Goal: Transaction & Acquisition: Book appointment/travel/reservation

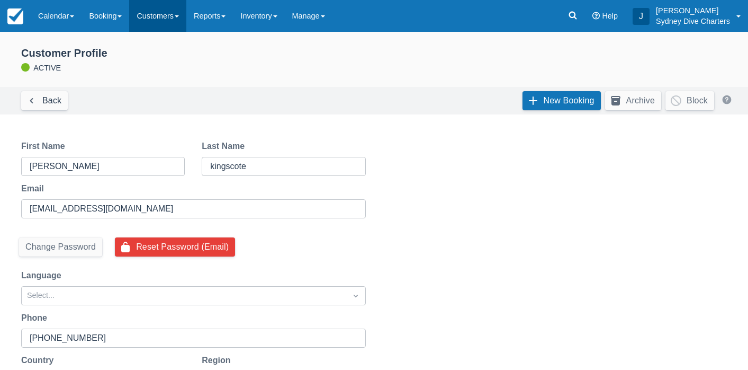
click at [165, 17] on link "Customers" at bounding box center [157, 16] width 57 height 32
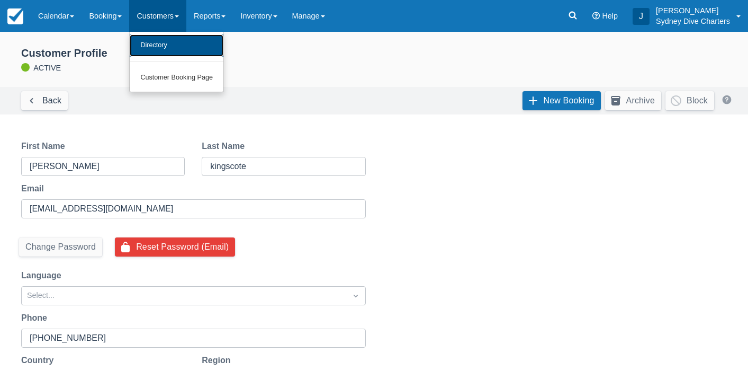
click at [167, 43] on link "Directory" at bounding box center [177, 45] width 94 height 22
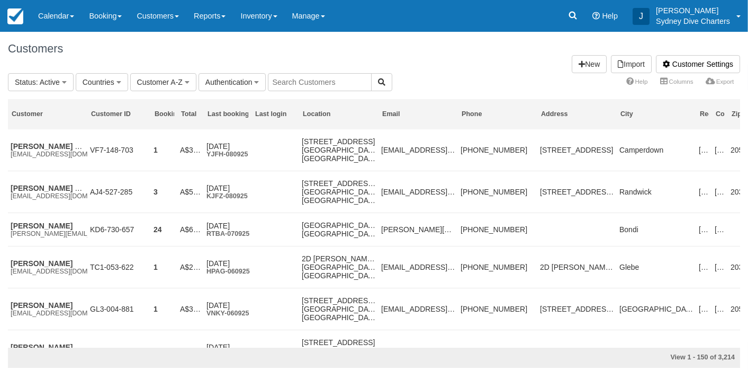
click at [334, 84] on input "text" at bounding box center [320, 82] width 104 height 18
type input "matias"
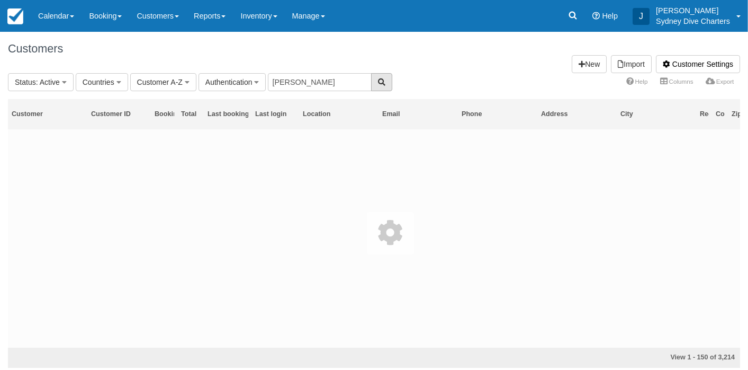
click at [371, 83] on button "button" at bounding box center [381, 82] width 21 height 18
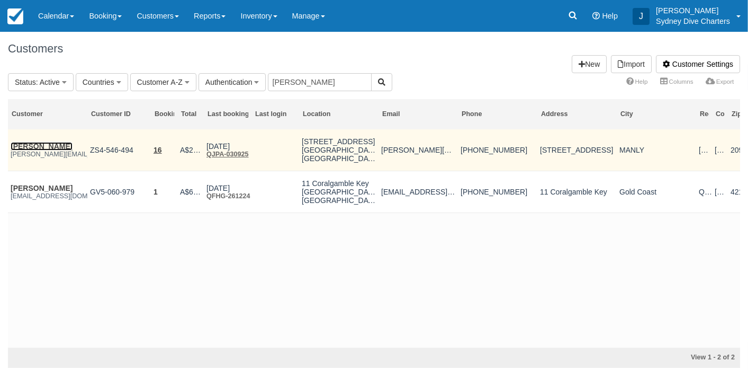
click at [41, 142] on link "[PERSON_NAME]" at bounding box center [42, 146] width 62 height 8
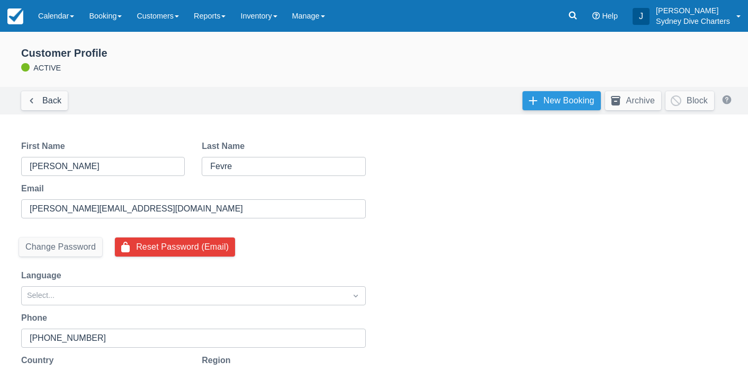
click at [538, 97] on link "New Booking" at bounding box center [562, 100] width 78 height 19
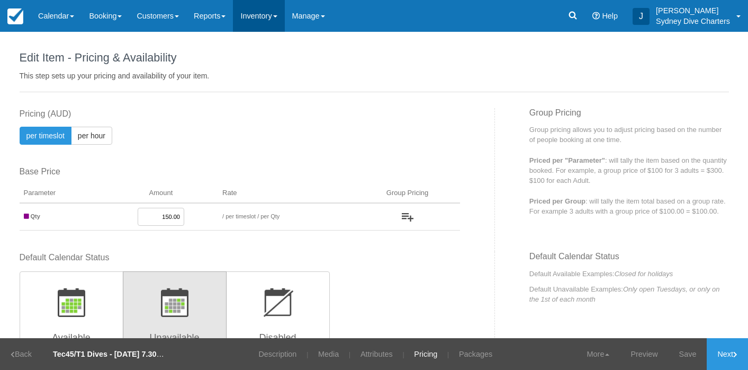
click at [269, 13] on link "Inventory" at bounding box center [258, 16] width 51 height 32
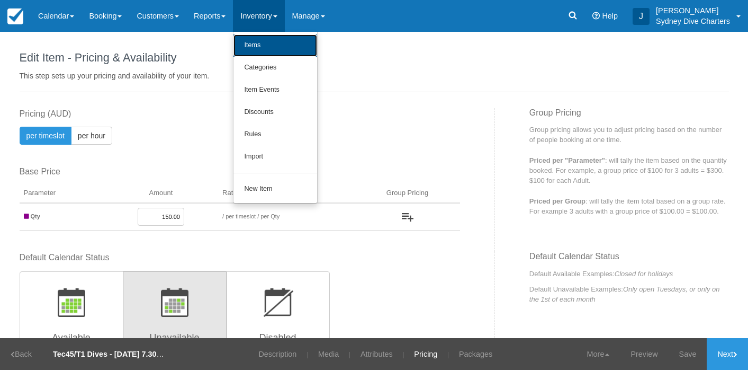
click at [271, 46] on link "Items" at bounding box center [276, 45] width 84 height 22
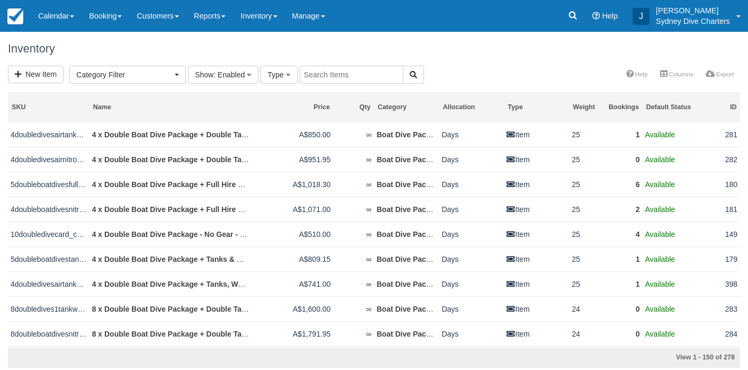
select select
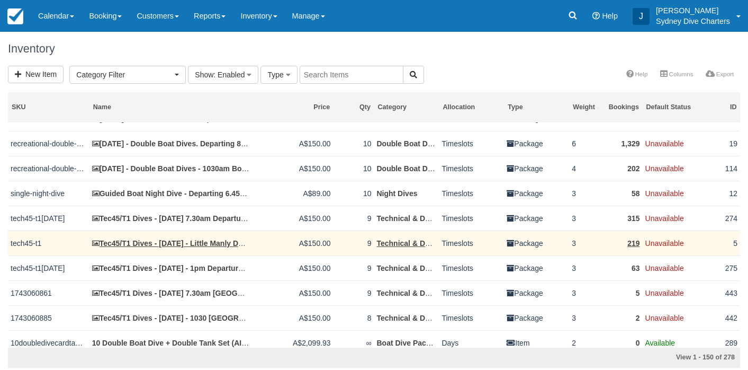
scroll to position [714, 0]
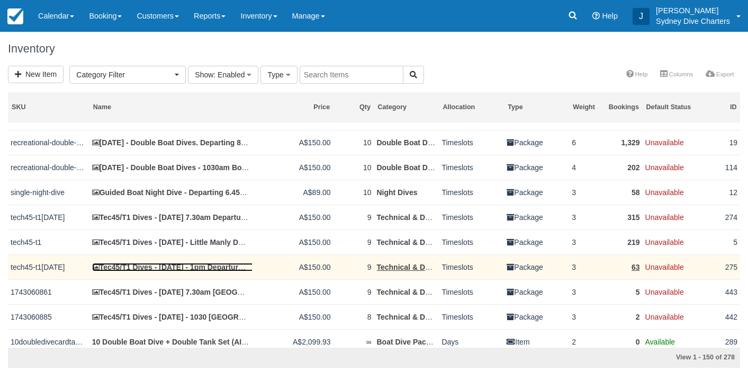
click at [201, 271] on link "Tec45/T1 Dives - [DATE] - 1pm Departure [GEOGRAPHIC_DATA]" at bounding box center [208, 267] width 232 height 8
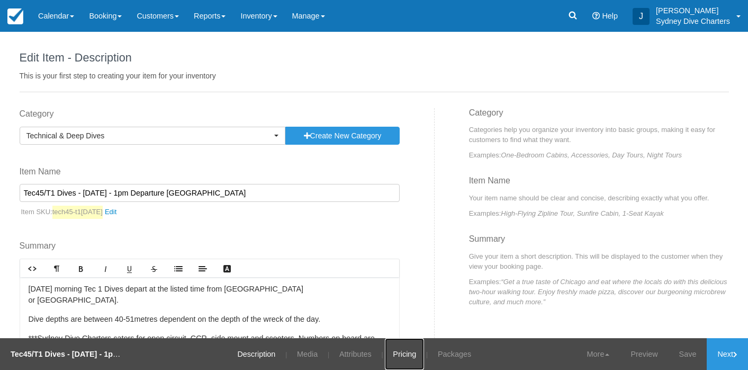
click at [404, 349] on link "Pricing" at bounding box center [404, 354] width 39 height 32
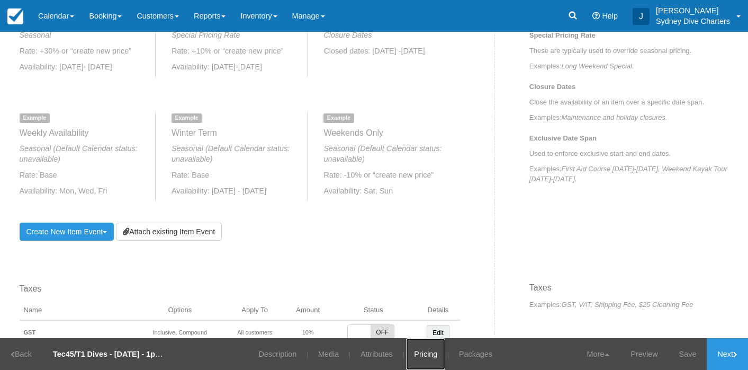
scroll to position [470, 0]
click at [77, 234] on link "Create New Item Event Toggle Dropdown" at bounding box center [67, 230] width 95 height 18
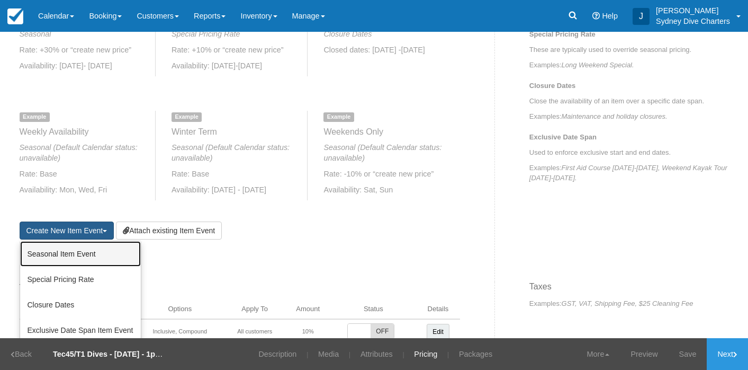
click at [89, 249] on link "Seasonal Item Event" at bounding box center [80, 253] width 121 height 25
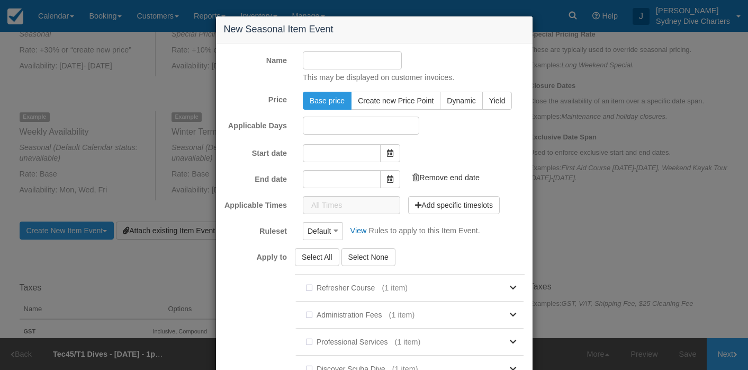
type input "[DATE]"
type input "09/10/2025"
click at [372, 53] on input "Name" at bounding box center [352, 60] width 99 height 18
type input "sun"
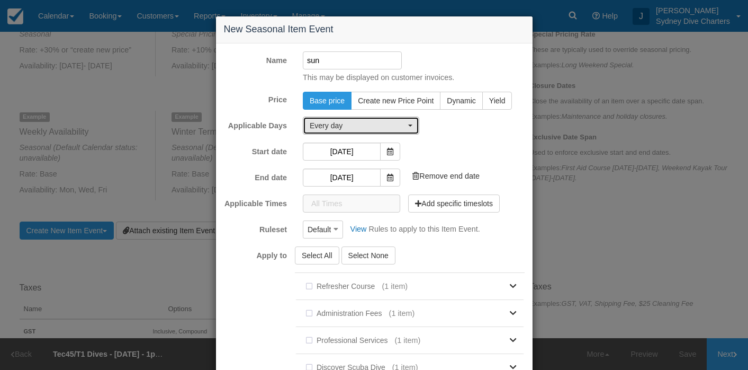
click at [363, 118] on button "Every day" at bounding box center [361, 126] width 117 height 18
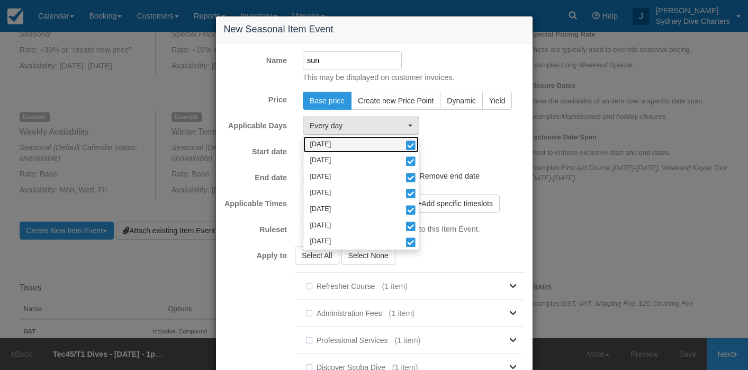
click at [413, 145] on span at bounding box center [410, 145] width 11 height 7
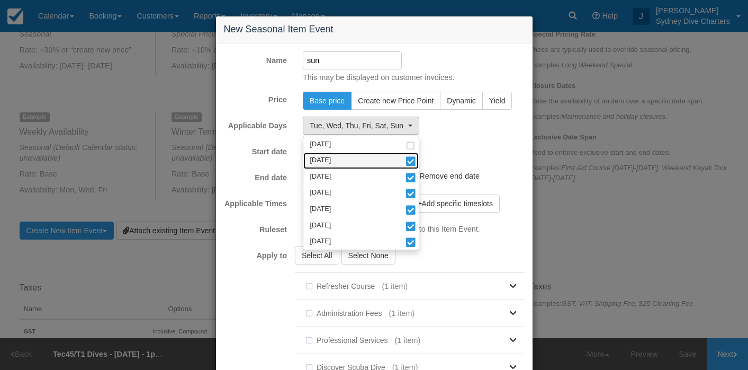
click at [412, 156] on link "Tuesday" at bounding box center [360, 161] width 115 height 16
click at [412, 170] on link "Wednesday" at bounding box center [360, 177] width 115 height 16
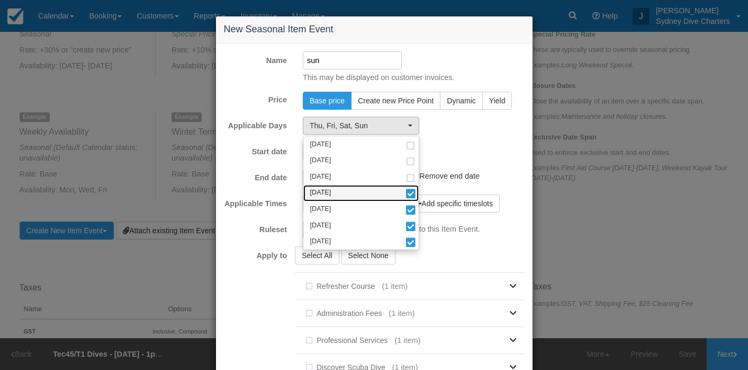
click at [411, 187] on link "Thursday" at bounding box center [360, 193] width 115 height 16
click at [412, 207] on span at bounding box center [410, 210] width 11 height 7
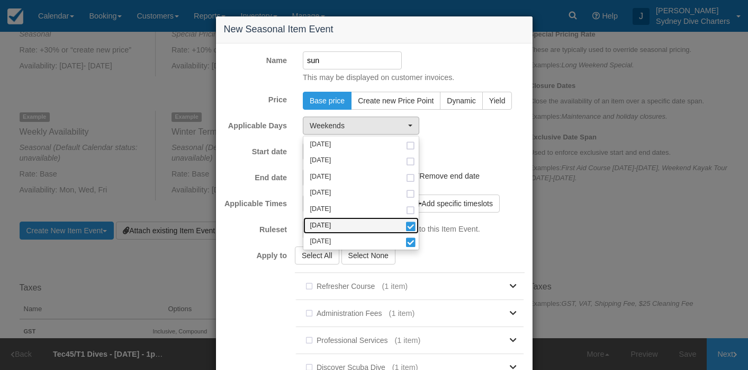
click at [411, 223] on span at bounding box center [410, 226] width 11 height 7
select select "sun"
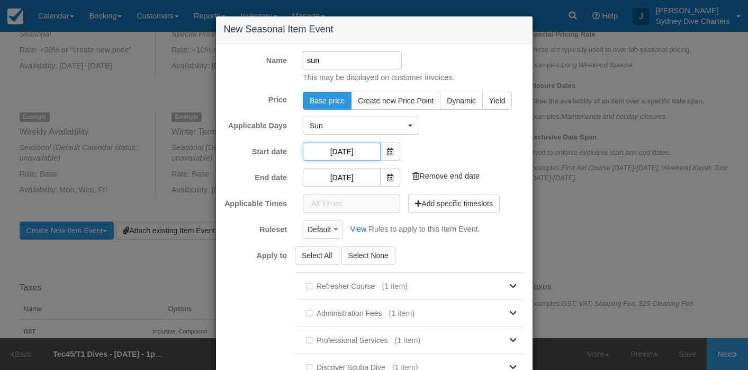
click at [363, 151] on input "09/09/2025" at bounding box center [342, 151] width 78 height 18
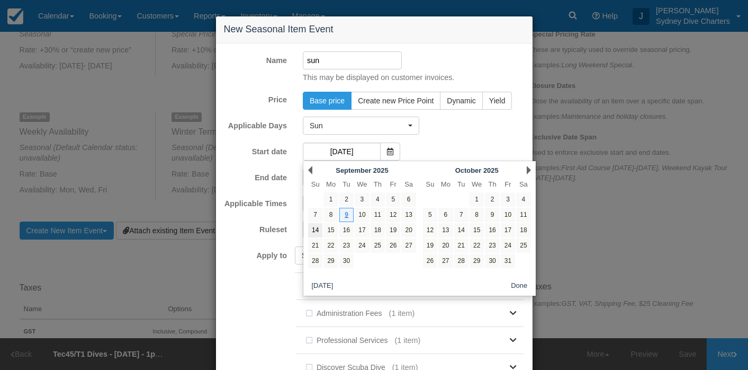
click at [318, 227] on link "14" at bounding box center [315, 230] width 14 height 14
type input "14/09/2025"
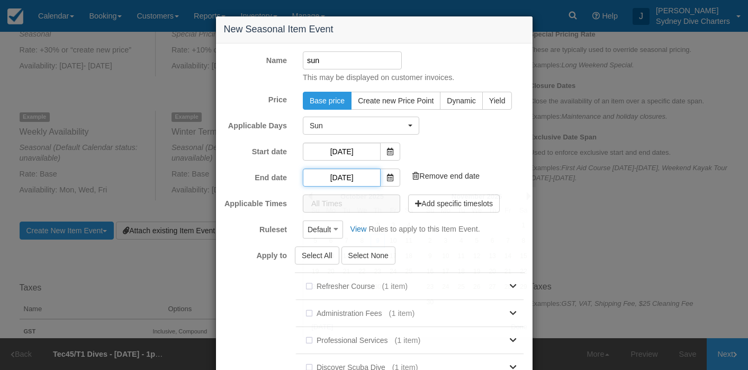
click at [344, 177] on input "09/10/2025" at bounding box center [342, 177] width 78 height 18
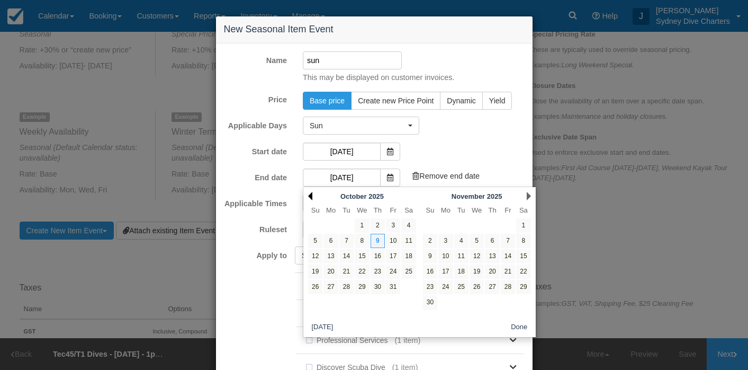
click at [310, 194] on link "Prev" at bounding box center [310, 196] width 4 height 8
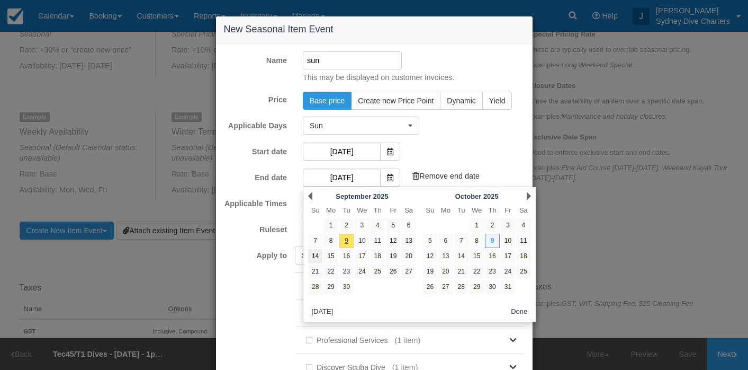
click at [317, 255] on link "14" at bounding box center [315, 256] width 14 height 14
type input "14/09/2025"
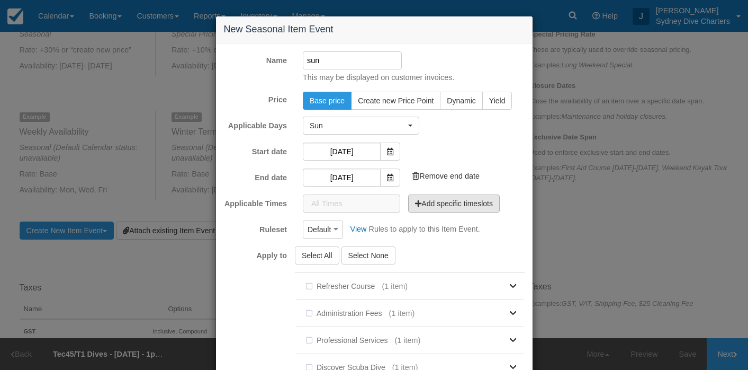
click at [437, 208] on button "Add specific timeslots" at bounding box center [454, 203] width 92 height 18
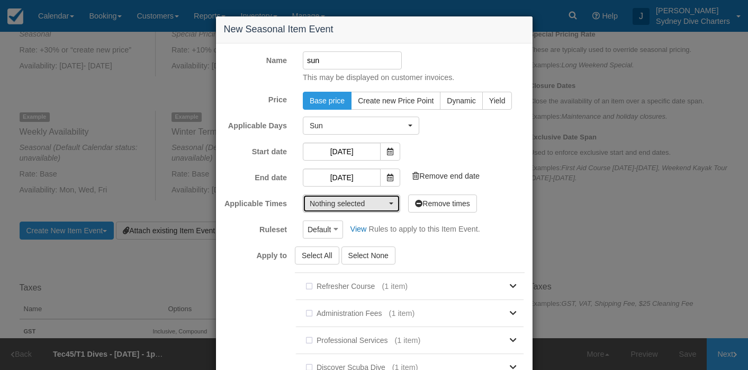
click at [389, 203] on span "button" at bounding box center [391, 203] width 4 height 2
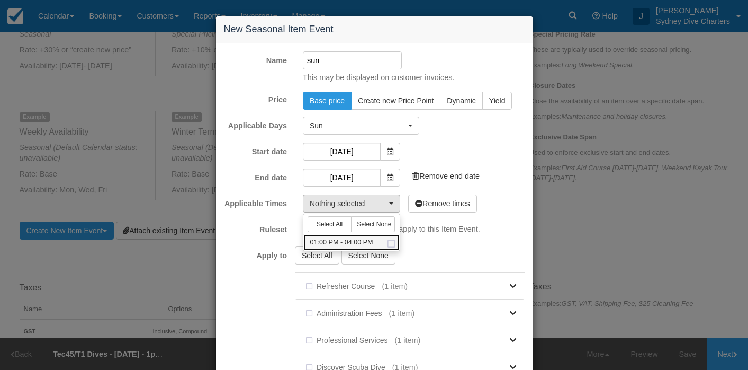
click at [389, 243] on span at bounding box center [391, 243] width 11 height 7
select select "780-180"
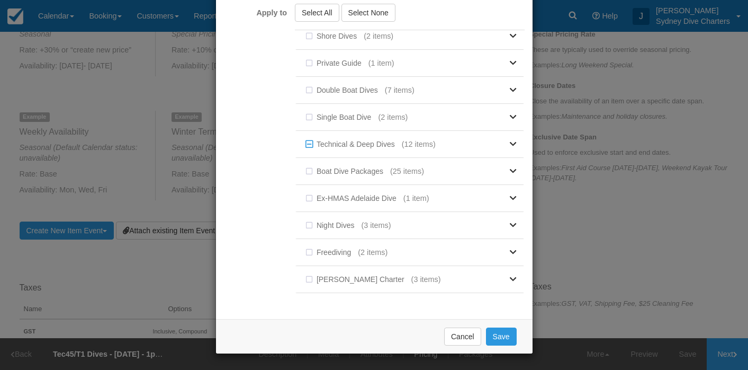
scroll to position [324, 0]
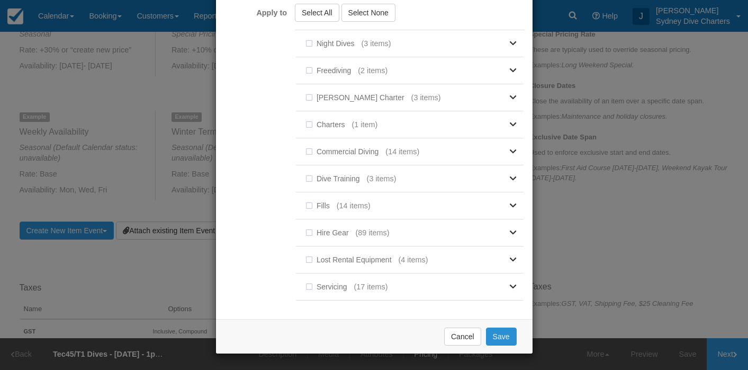
click at [504, 337] on button "Save" at bounding box center [501, 336] width 31 height 18
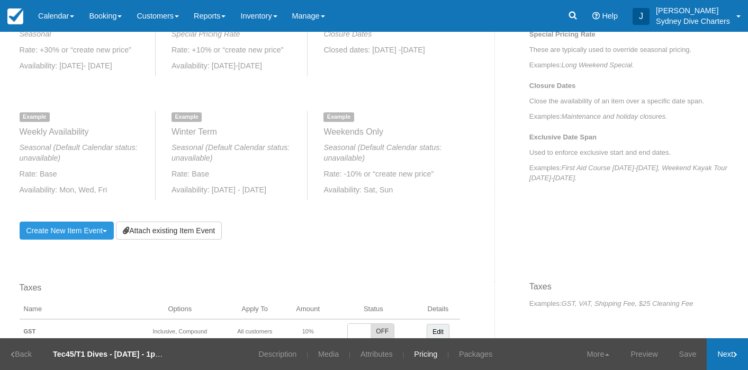
scroll to position [466, 0]
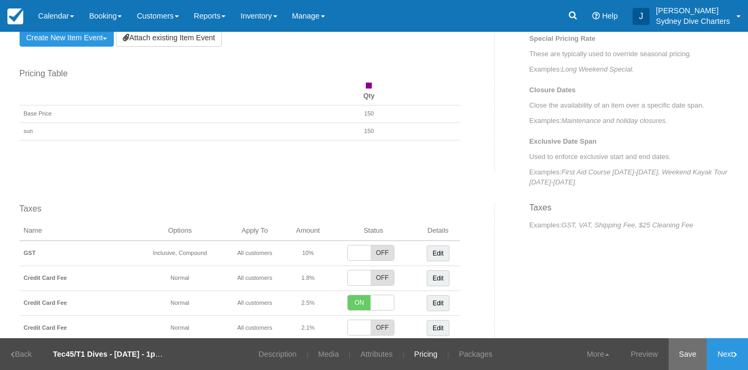
click at [681, 352] on link "Save" at bounding box center [688, 354] width 39 height 32
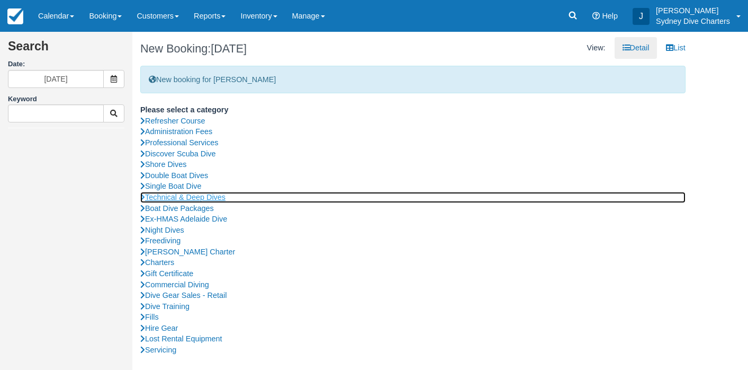
click at [187, 192] on link "Technical & Deep Dives" at bounding box center [412, 197] width 545 height 11
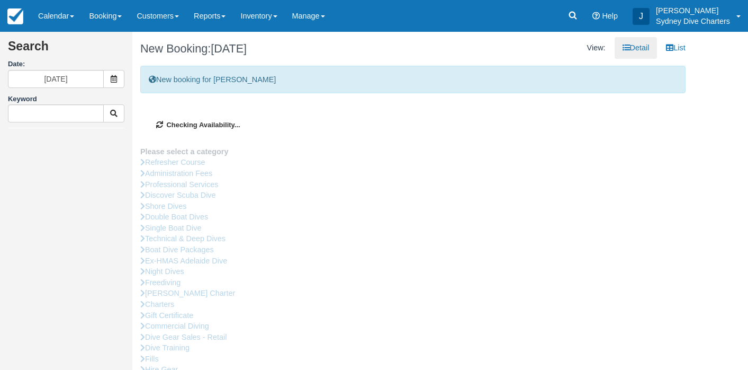
type input "[DATE]"
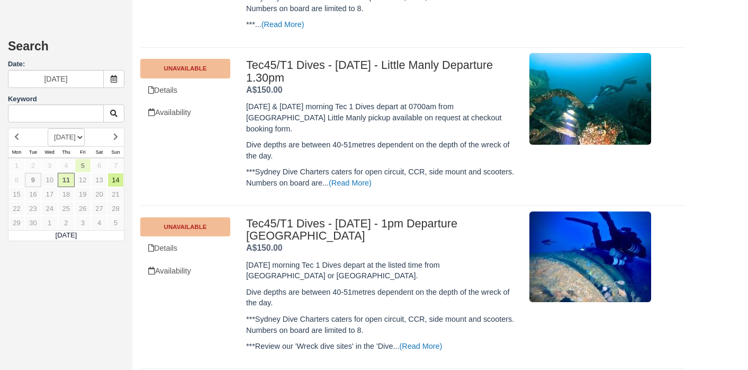
scroll to position [396, 0]
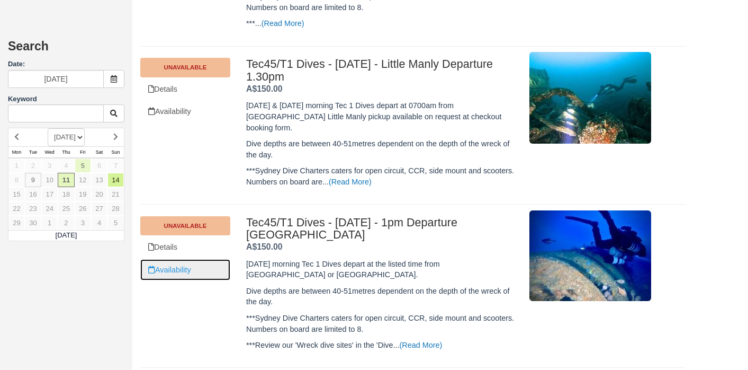
click at [196, 262] on link "Availability" at bounding box center [185, 270] width 90 height 22
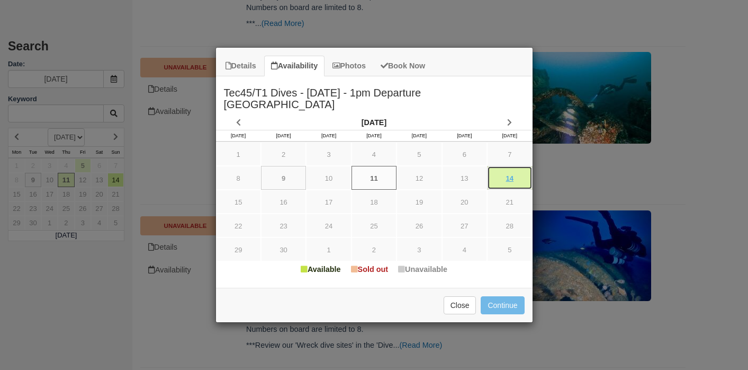
click at [512, 174] on link "14" at bounding box center [509, 178] width 45 height 24
type input "14/09/2025"
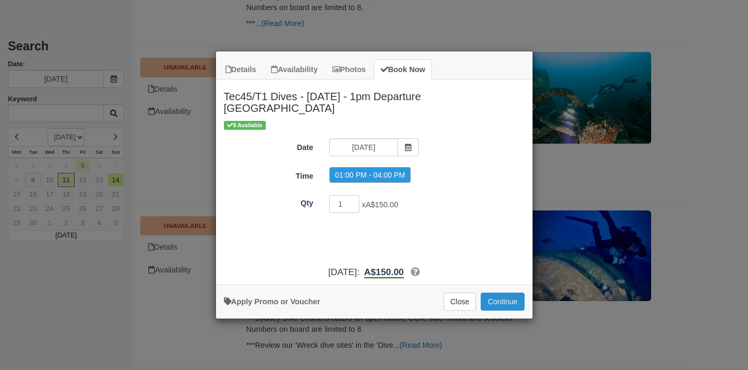
click at [505, 302] on button "Continue" at bounding box center [502, 301] width 43 height 18
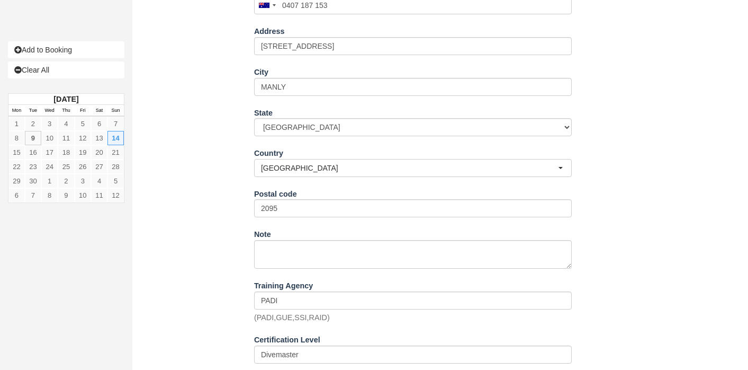
scroll to position [1172, 0]
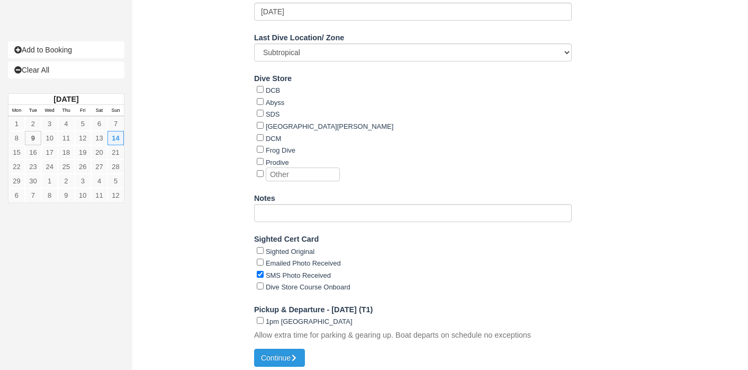
click at [258, 315] on div "1pm [GEOGRAPHIC_DATA]" at bounding box center [414, 321] width 315 height 12
click at [258, 317] on input "1pm [GEOGRAPHIC_DATA]" at bounding box center [260, 320] width 7 height 7
checkbox input "true"
click at [276, 350] on button "Continue" at bounding box center [279, 357] width 51 height 18
type input "[PHONE_NUMBER]"
